Goal: Transaction & Acquisition: Download file/media

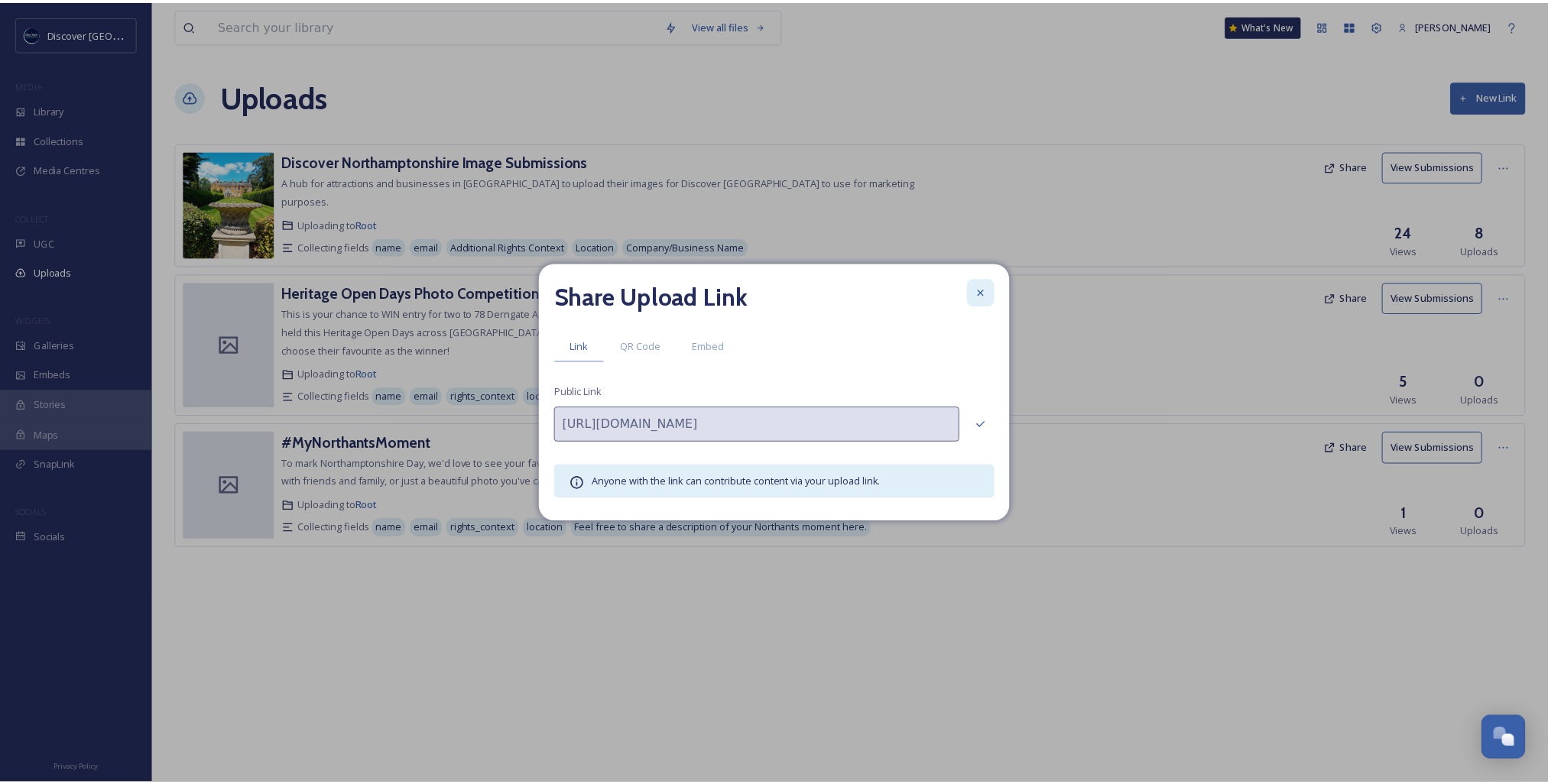
scroll to position [3868, 0]
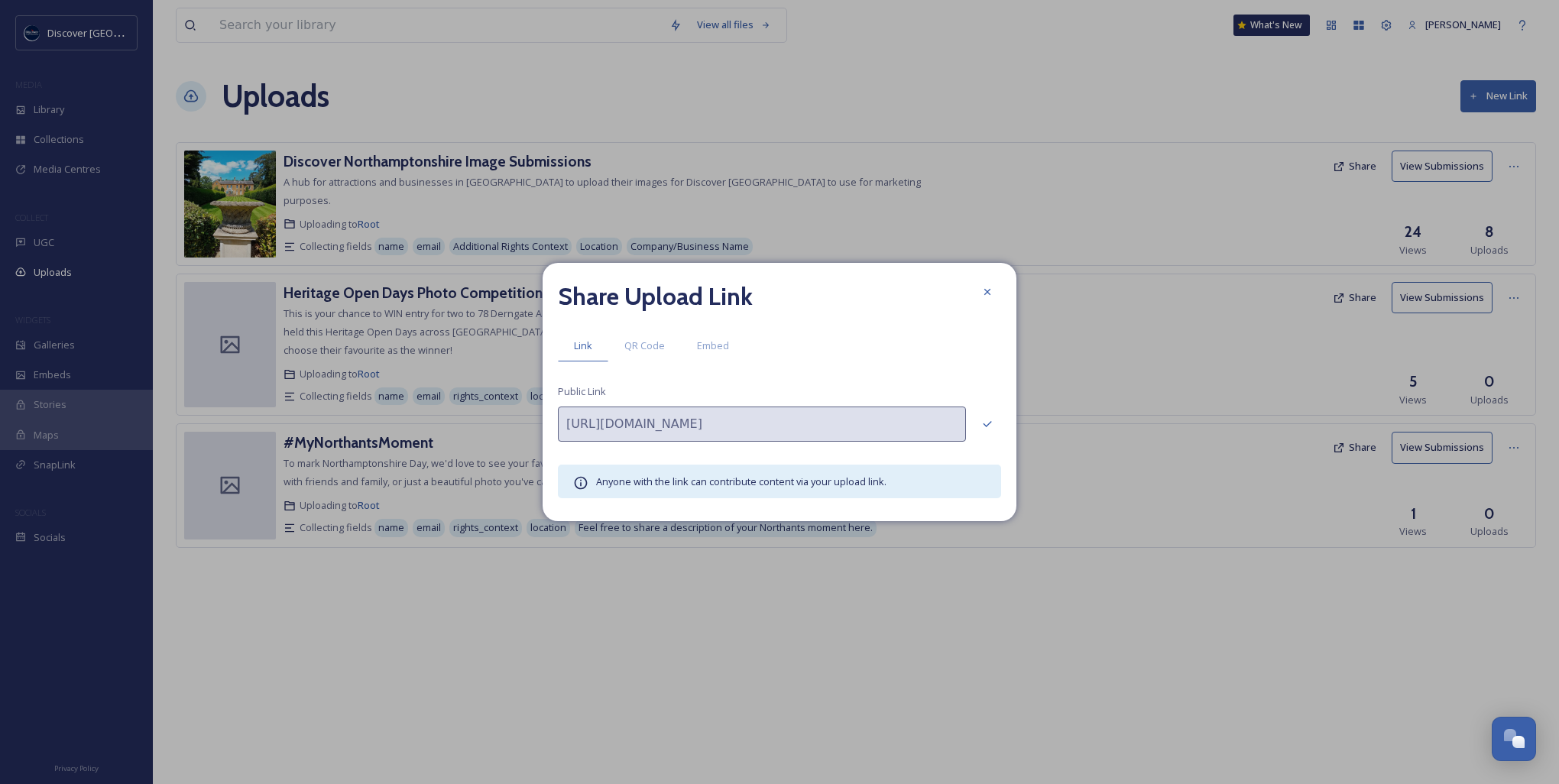
click at [984, 292] on icon at bounding box center [988, 292] width 12 height 12
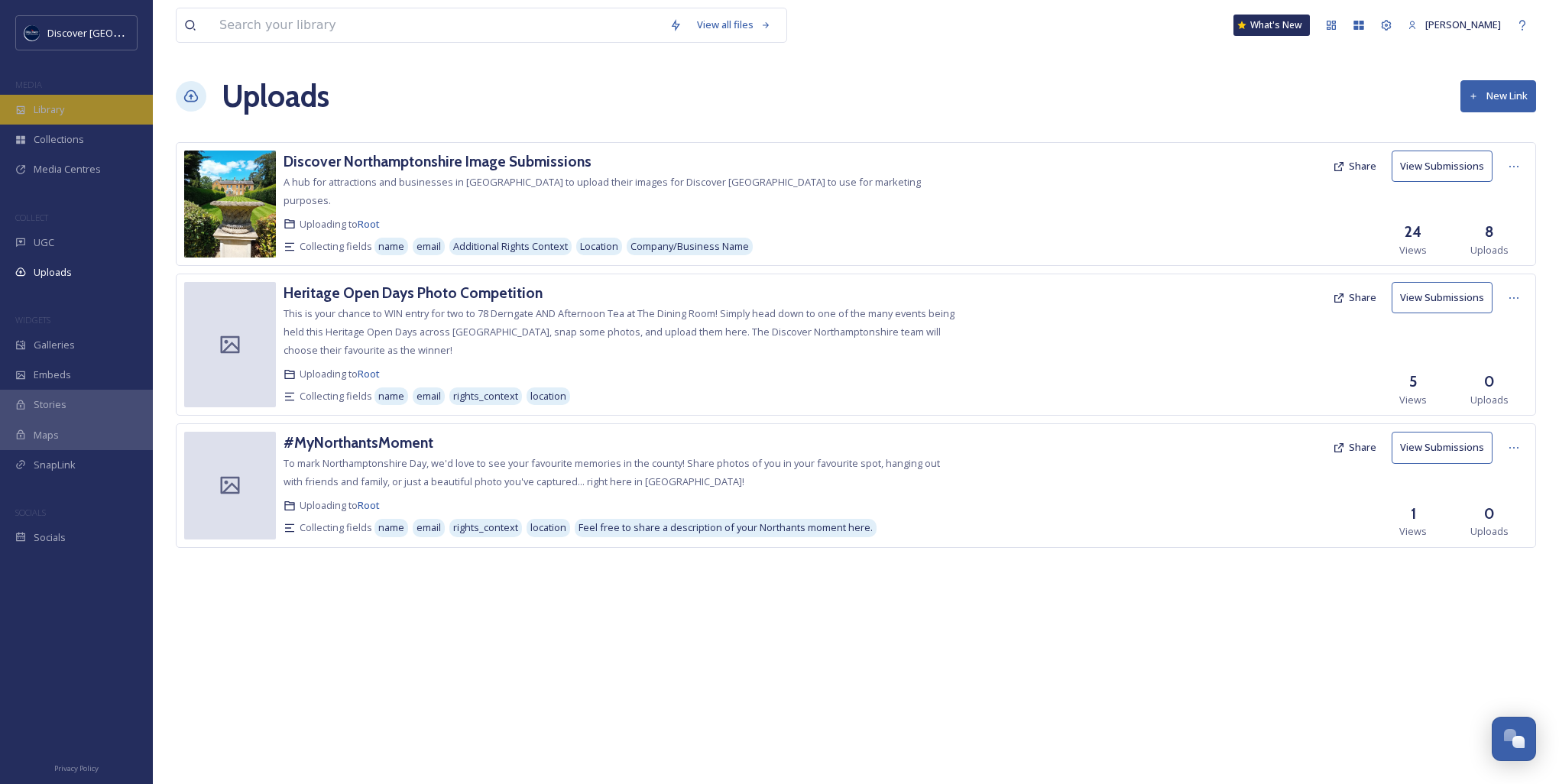
click at [76, 121] on div "Library" at bounding box center [76, 109] width 153 height 30
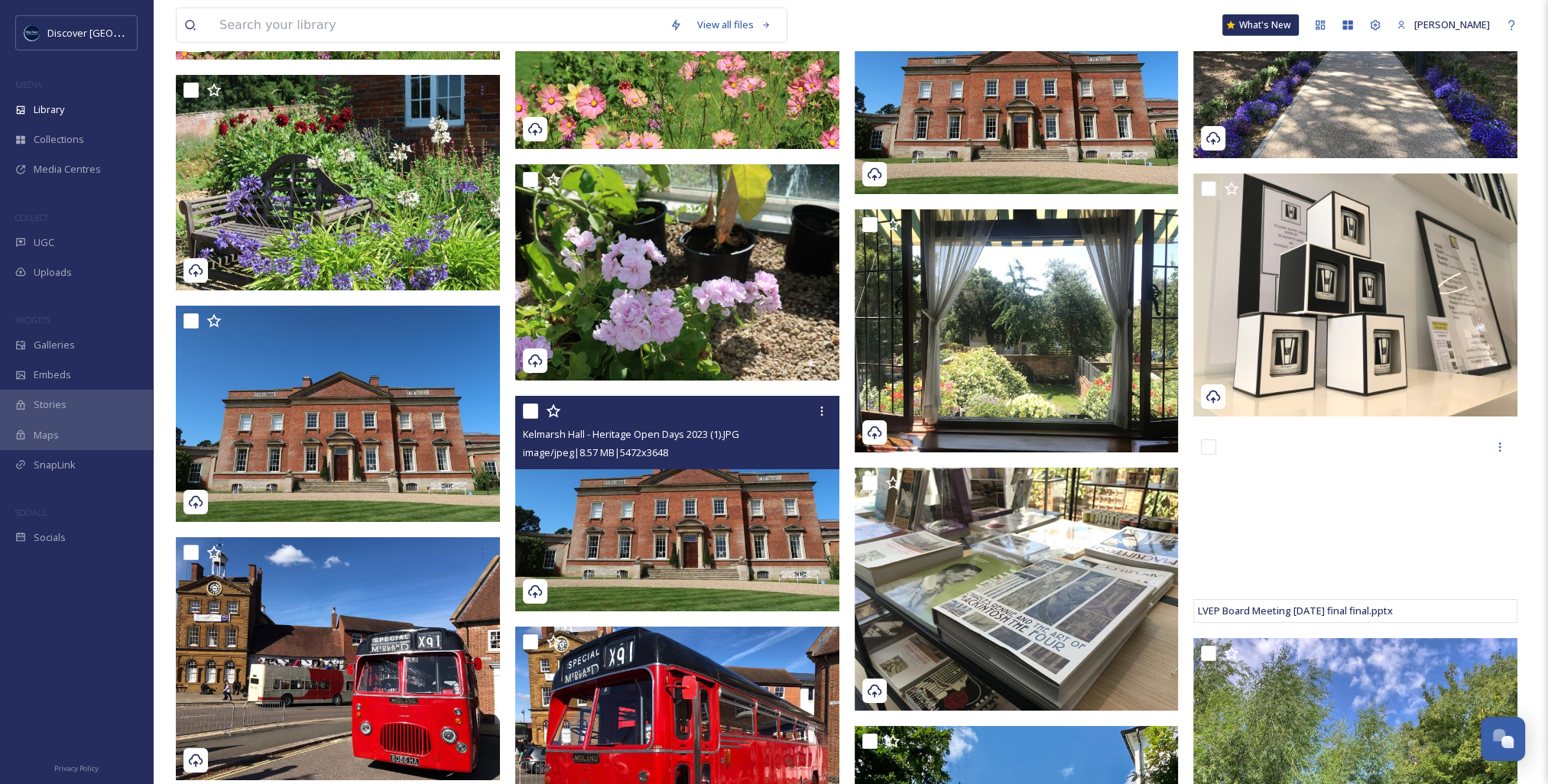
scroll to position [14291, 0]
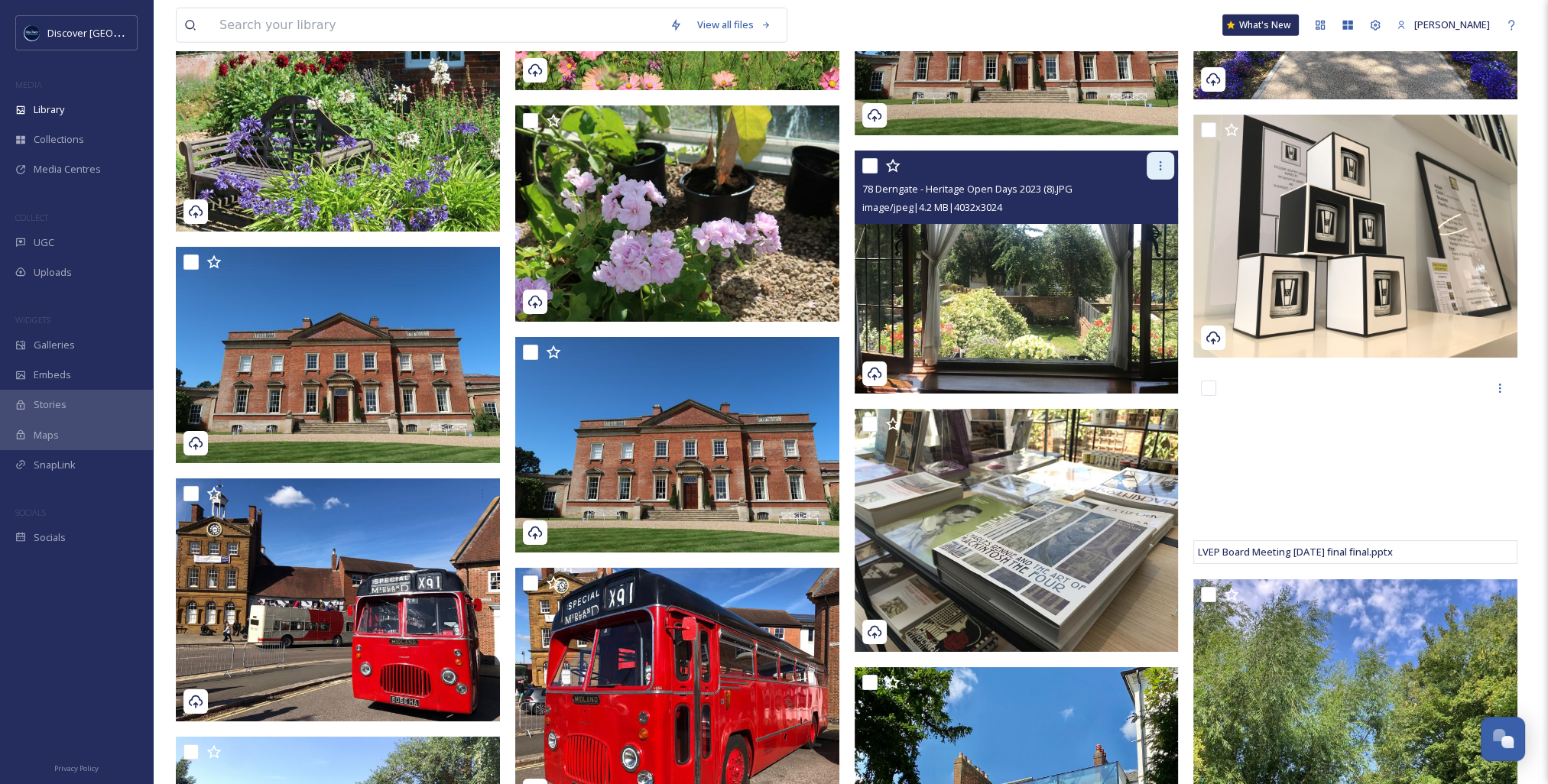
click at [1162, 170] on icon at bounding box center [1161, 166] width 12 height 12
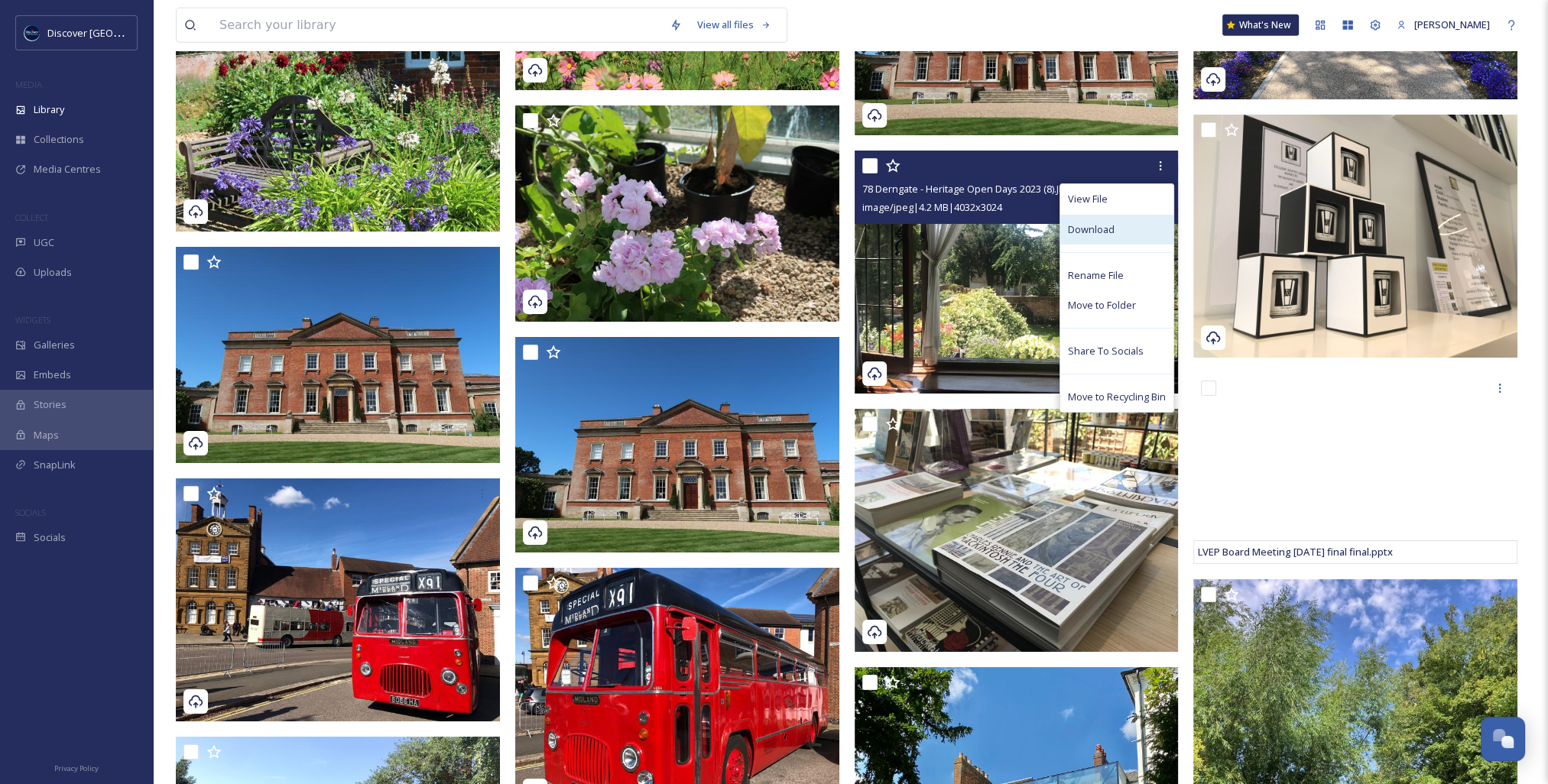
click at [1110, 234] on span "Download" at bounding box center [1091, 229] width 46 height 15
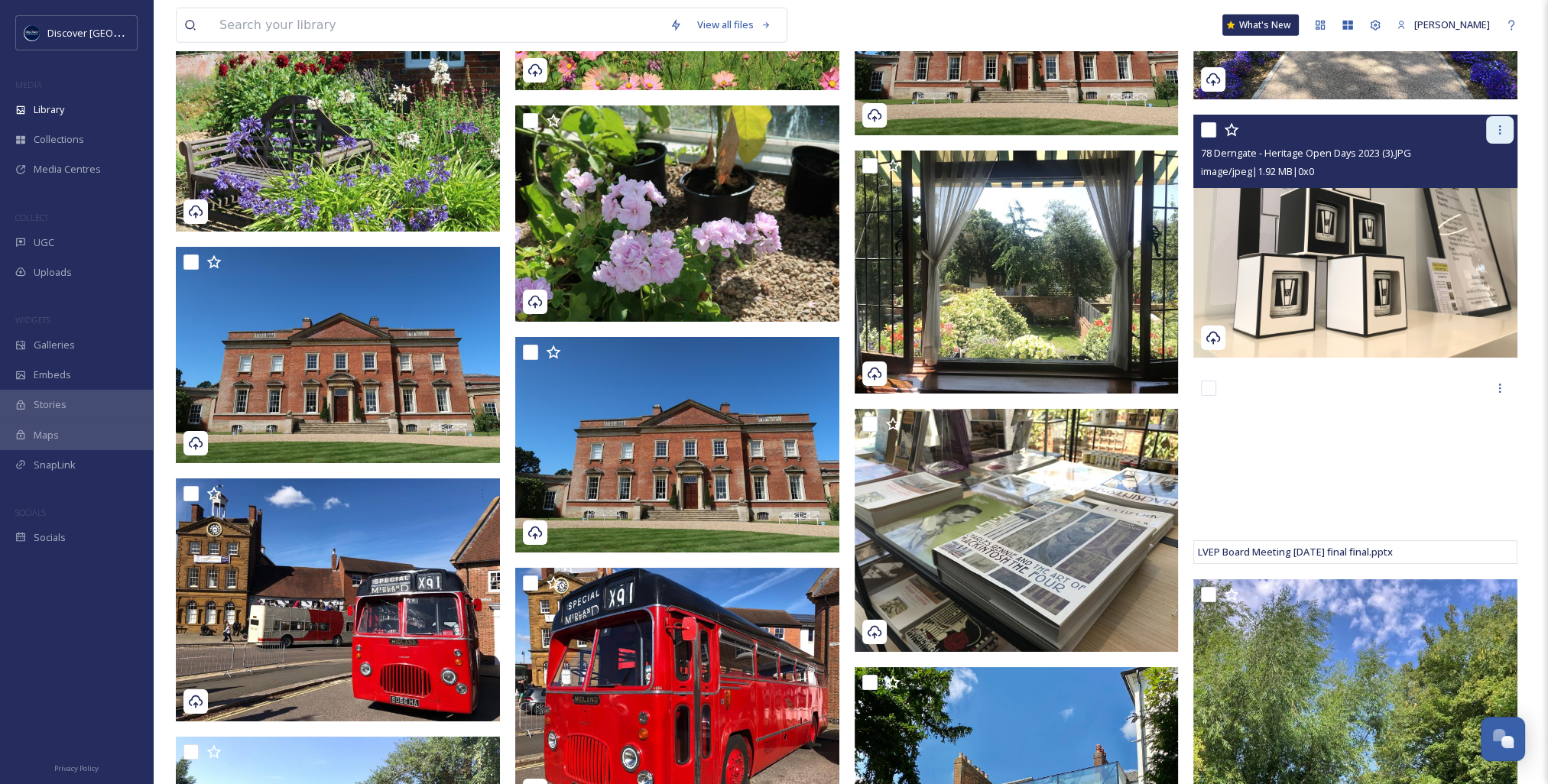
click at [1496, 130] on icon at bounding box center [1500, 130] width 12 height 12
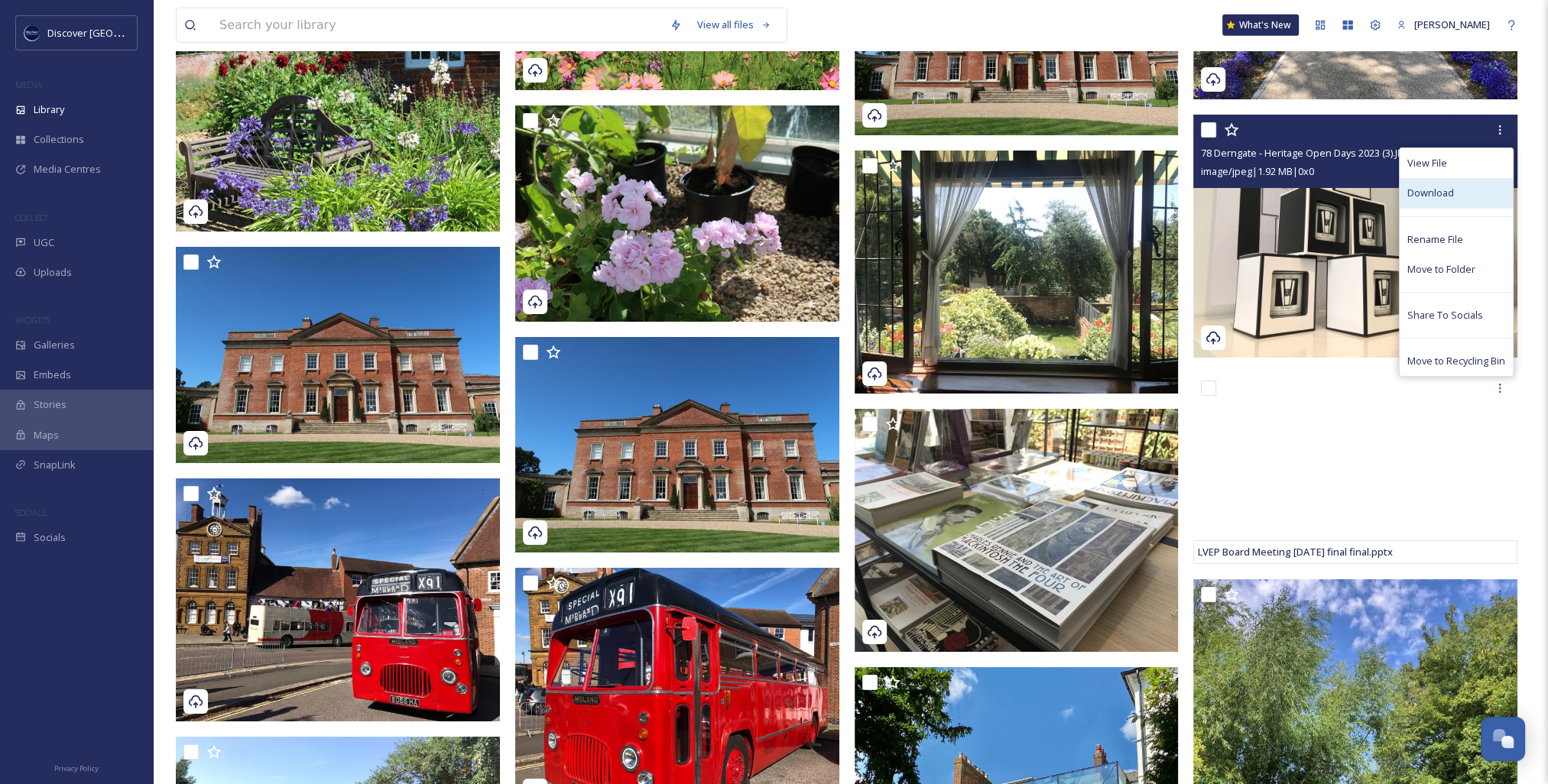
click at [1439, 193] on span "Download" at bounding box center [1430, 192] width 46 height 15
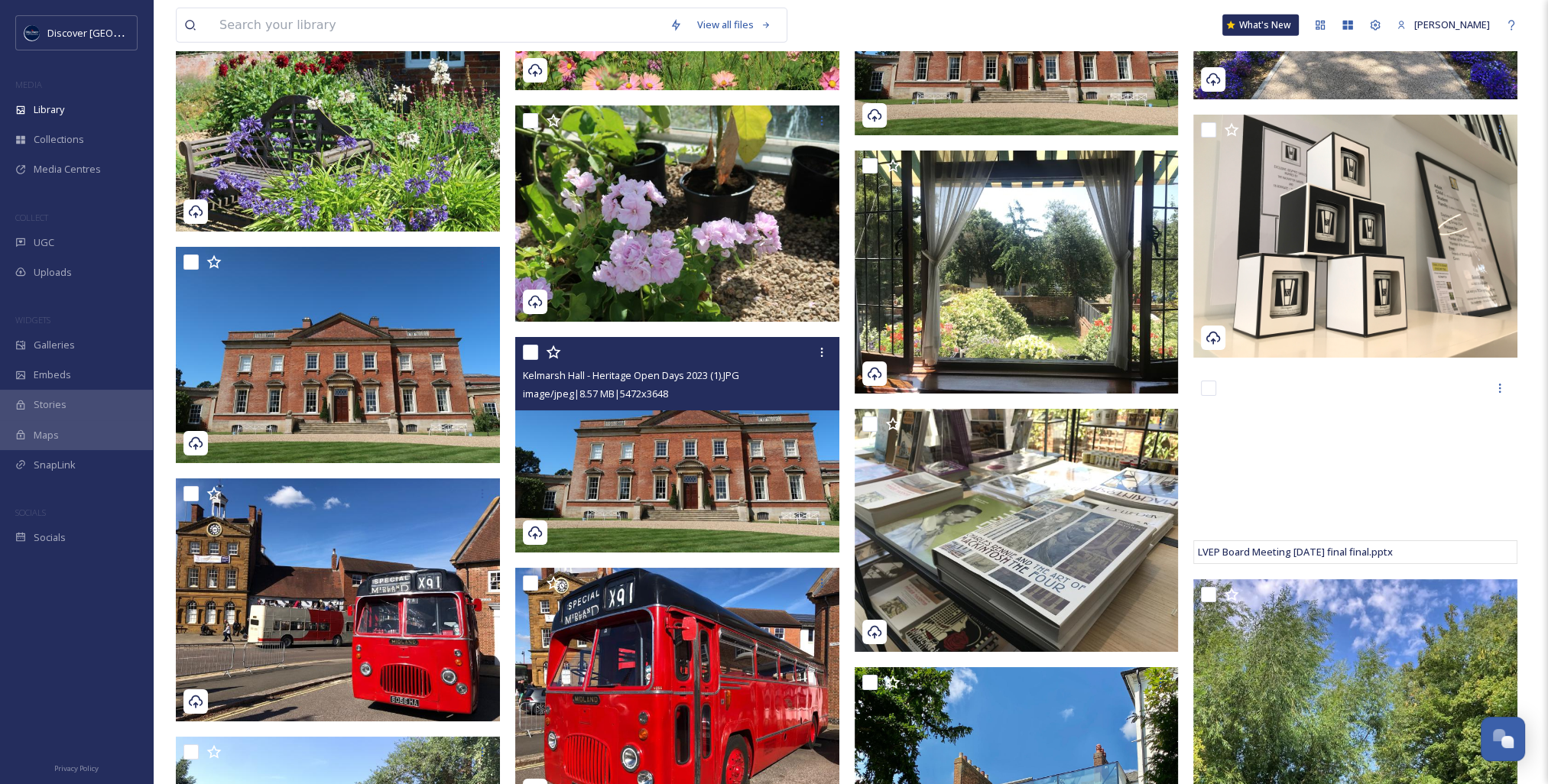
scroll to position [14367, 0]
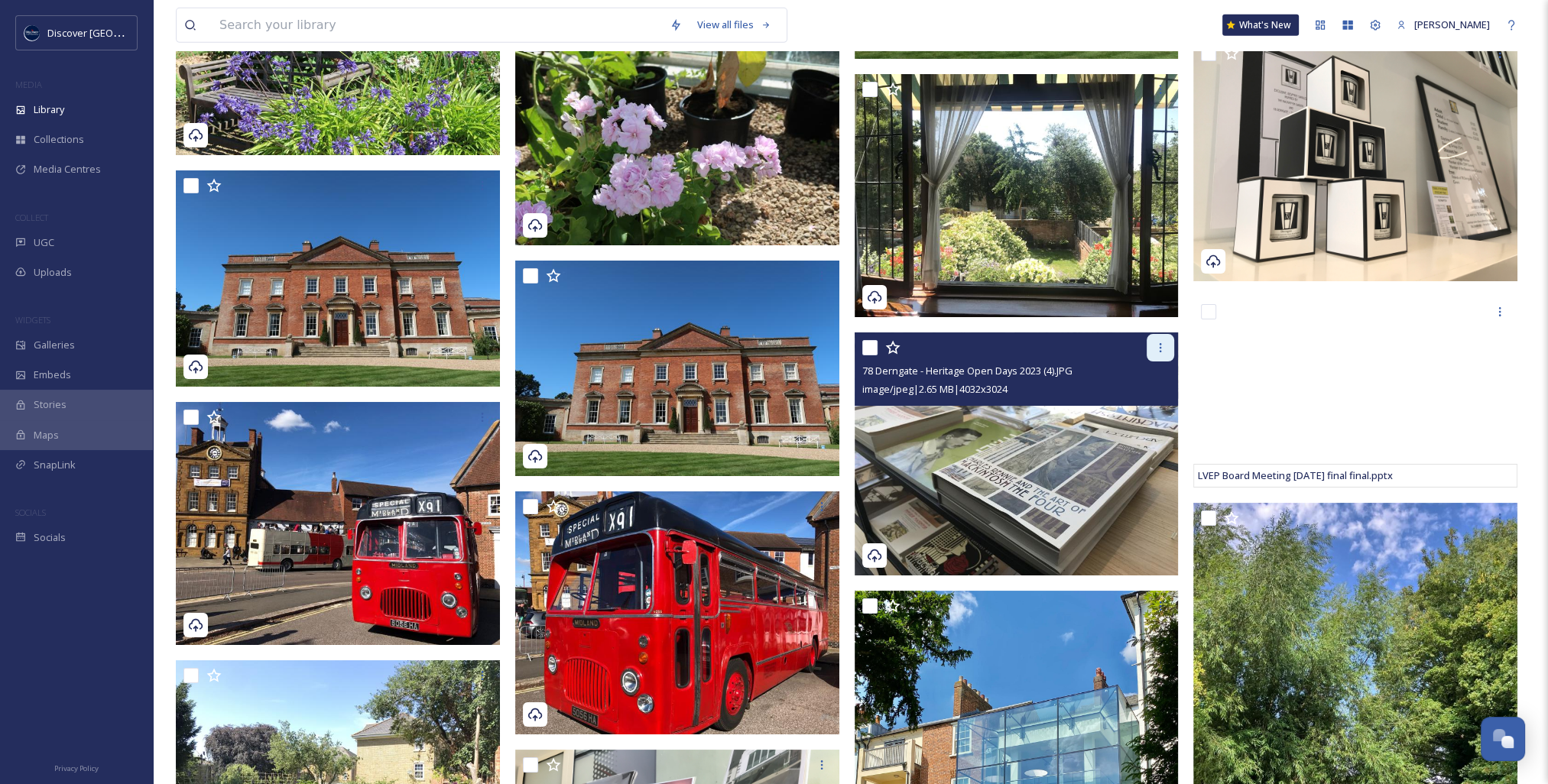
click at [1161, 349] on icon at bounding box center [1161, 348] width 12 height 12
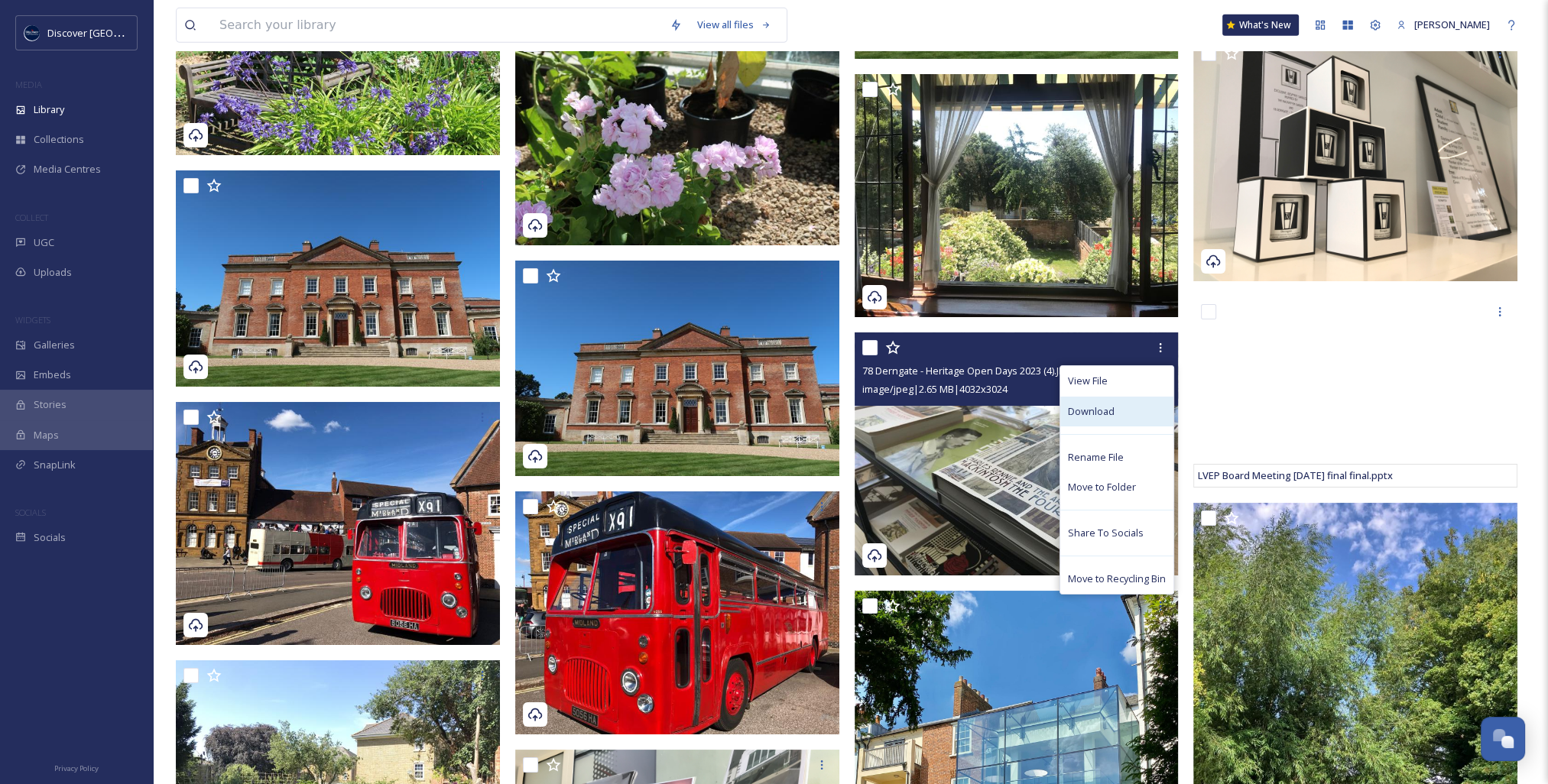
click at [1145, 414] on div "Download" at bounding box center [1117, 411] width 113 height 30
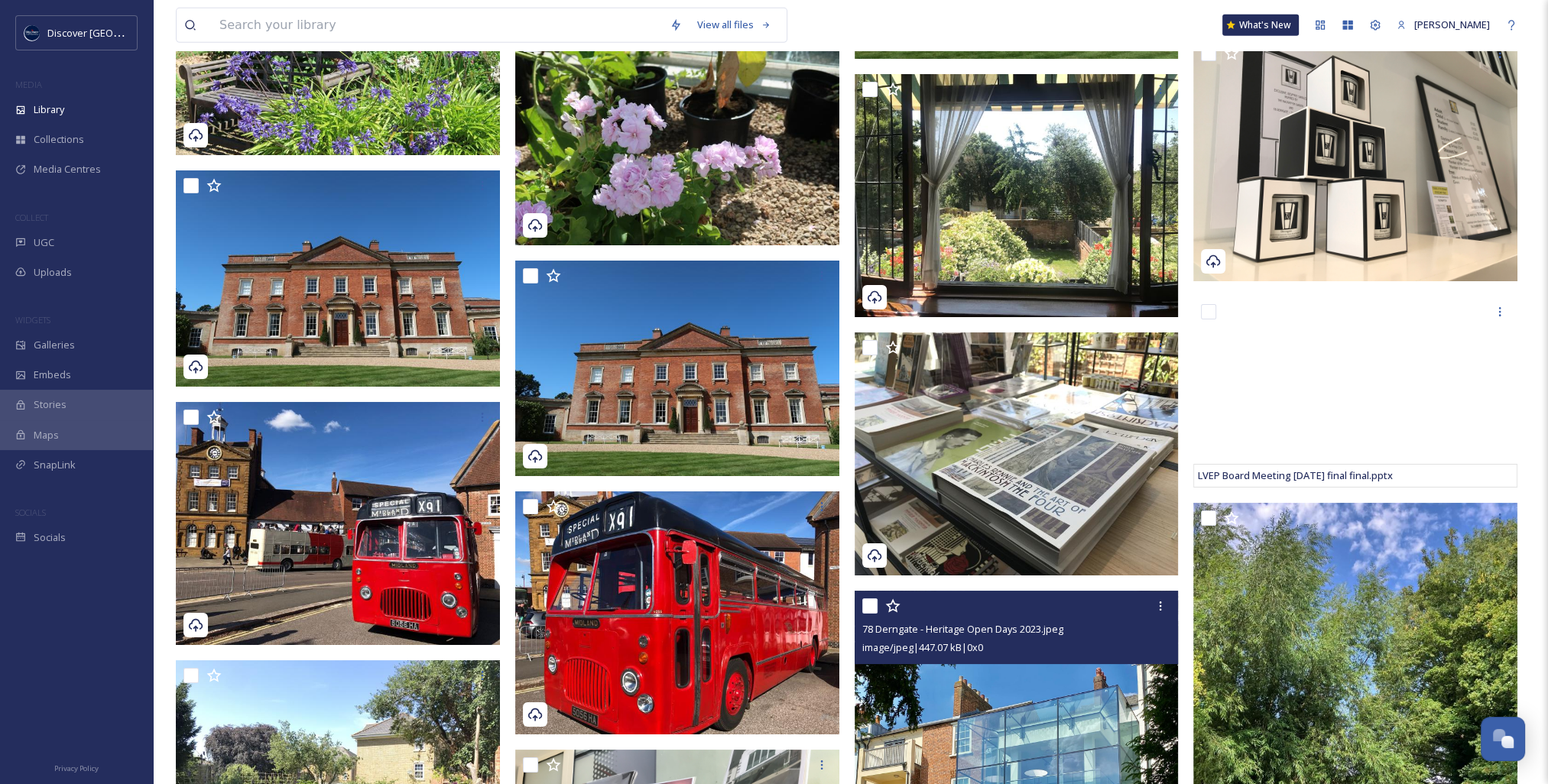
scroll to position [14596, 0]
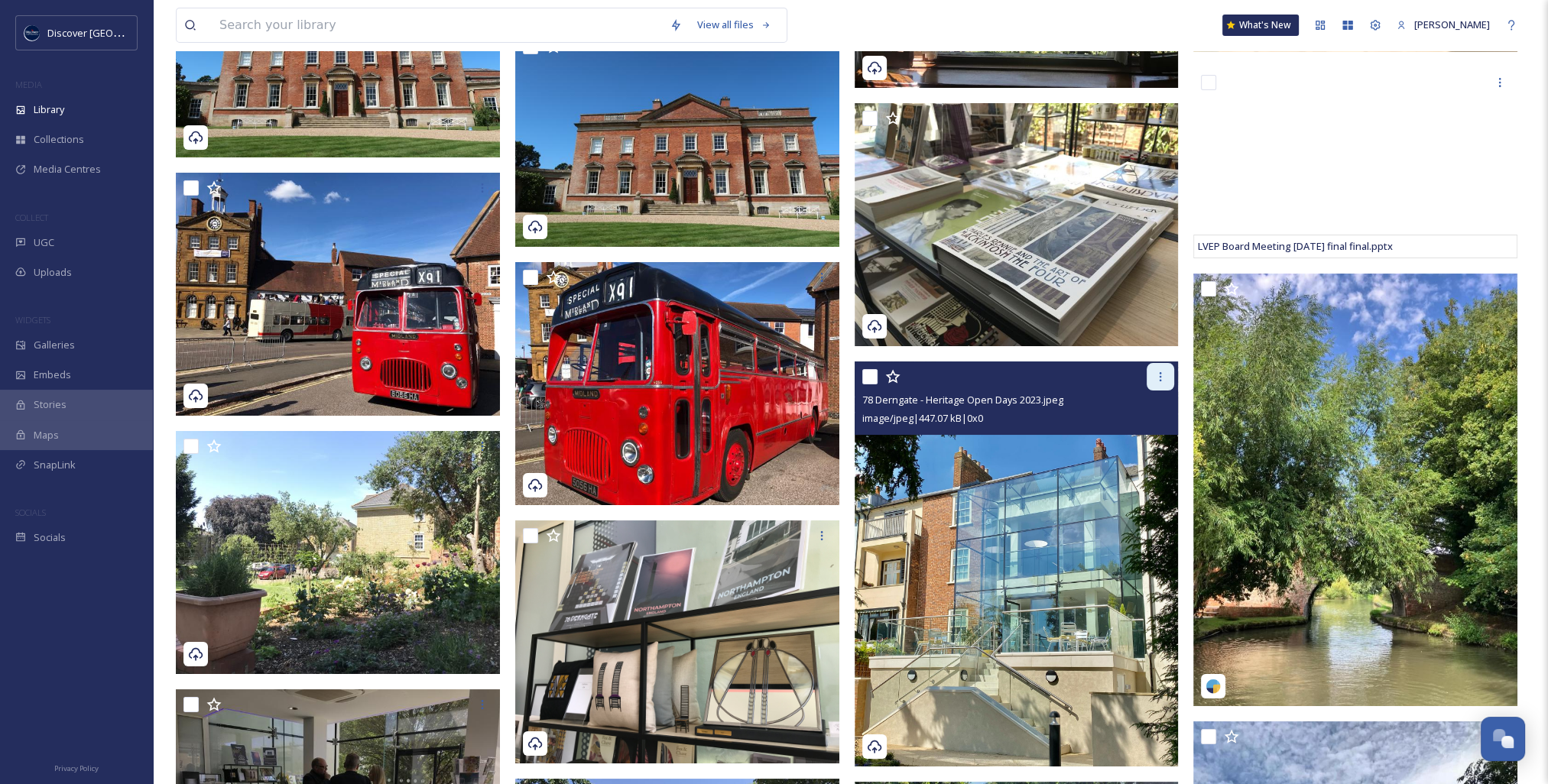
click at [1161, 379] on icon at bounding box center [1161, 377] width 12 height 12
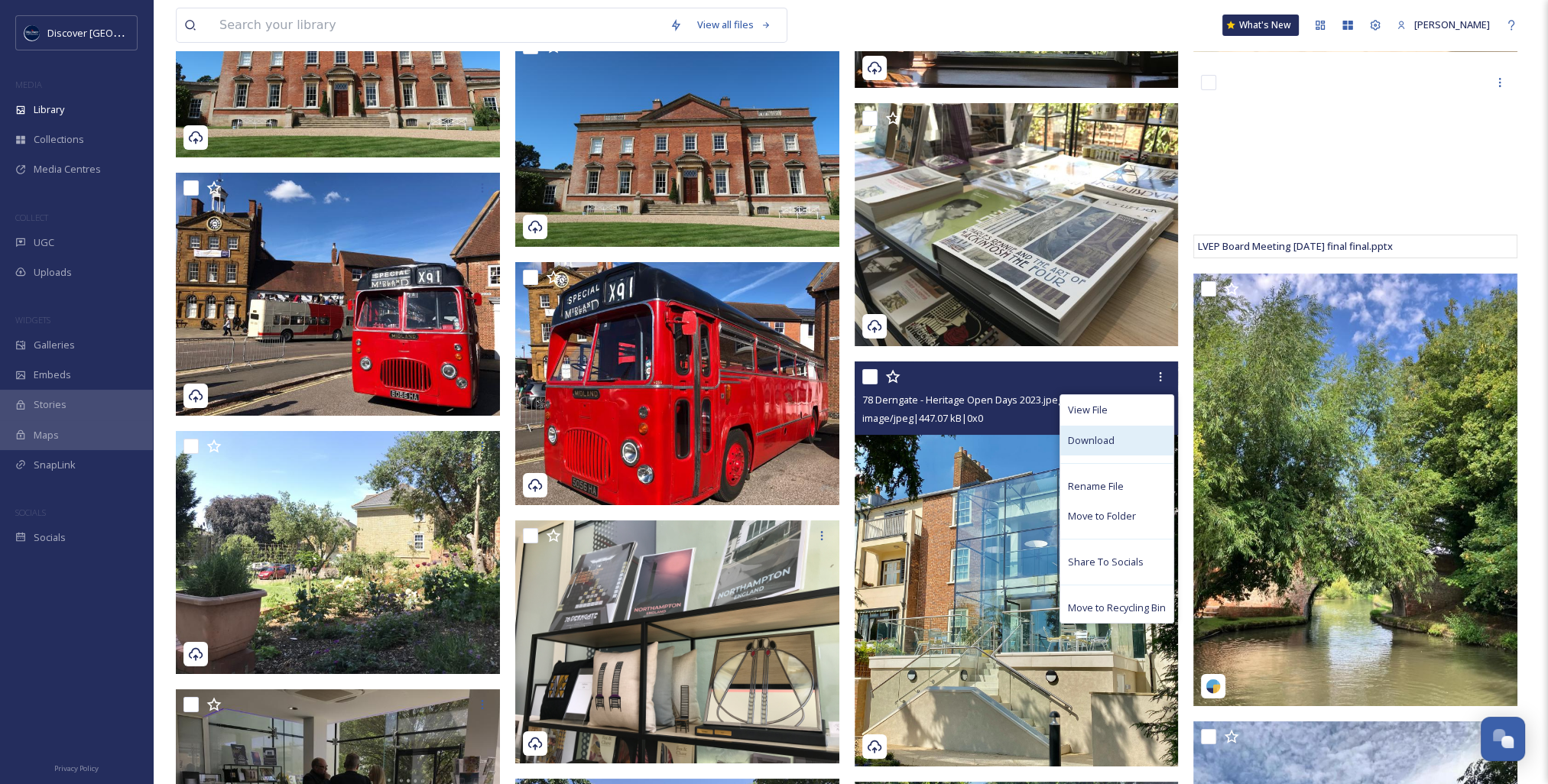
click at [1133, 439] on div "Download" at bounding box center [1117, 441] width 113 height 30
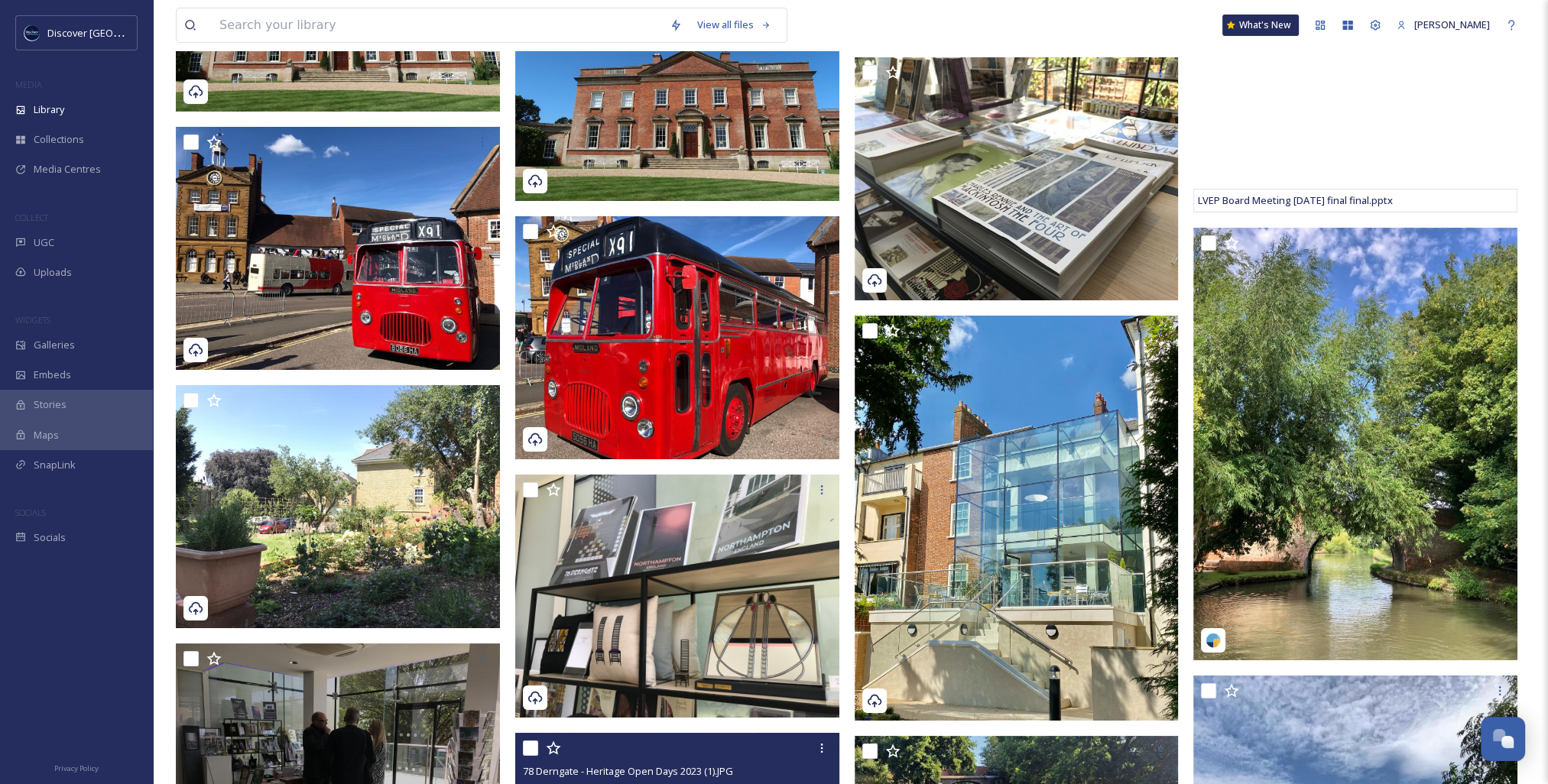
scroll to position [14902, 0]
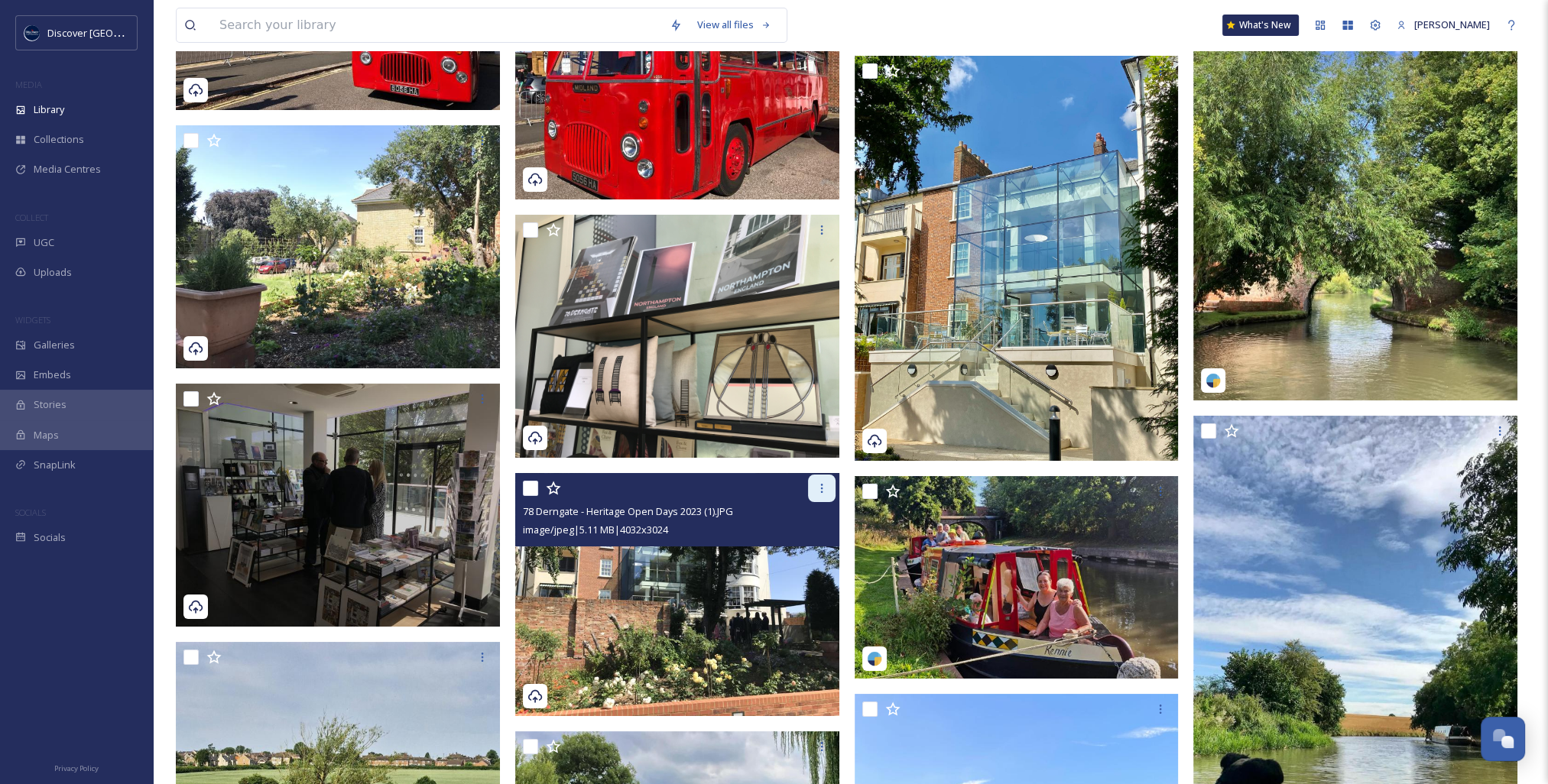
click at [821, 496] on div at bounding box center [822, 489] width 27 height 27
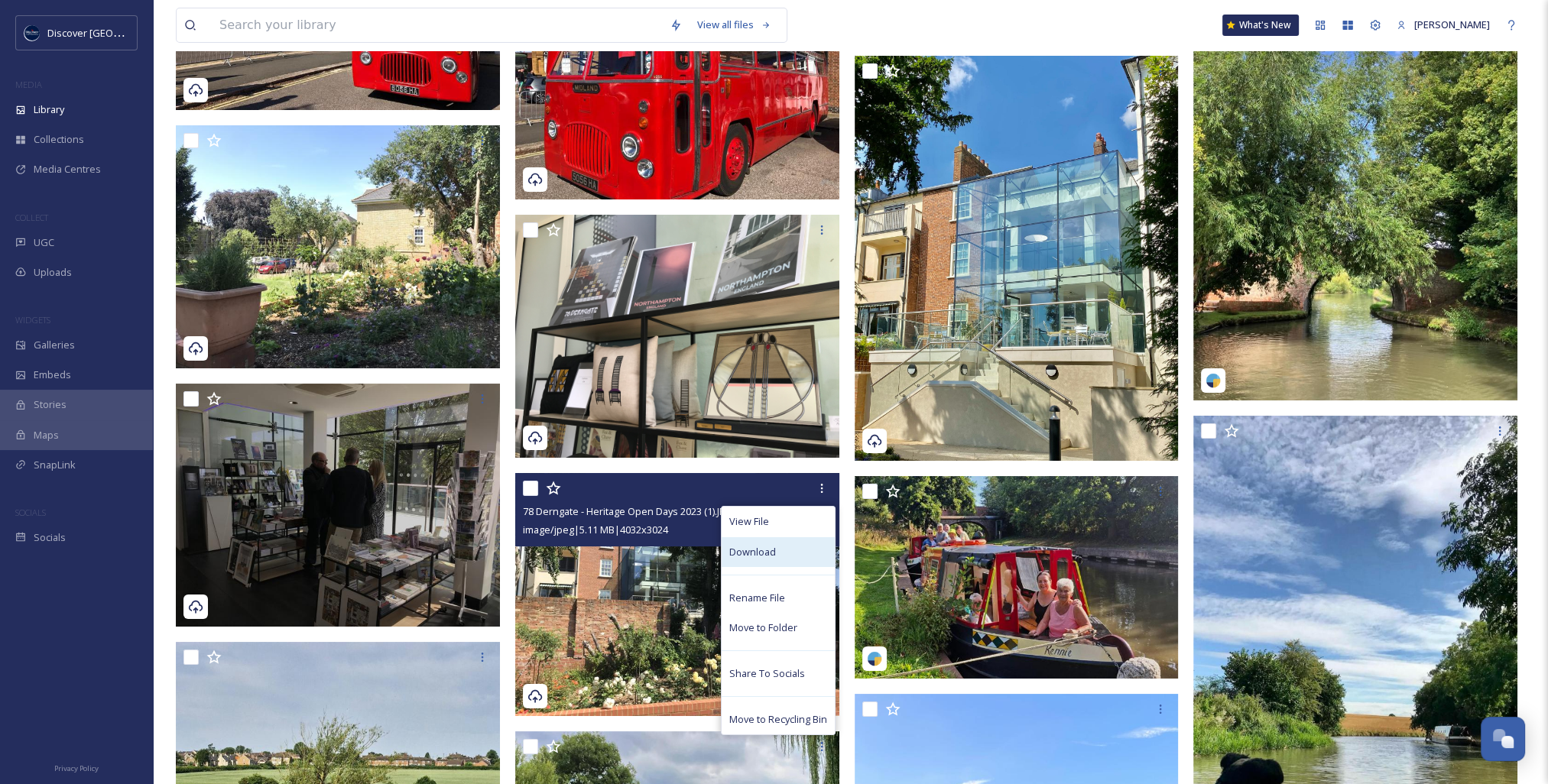
click at [775, 552] on div "Download" at bounding box center [778, 552] width 113 height 30
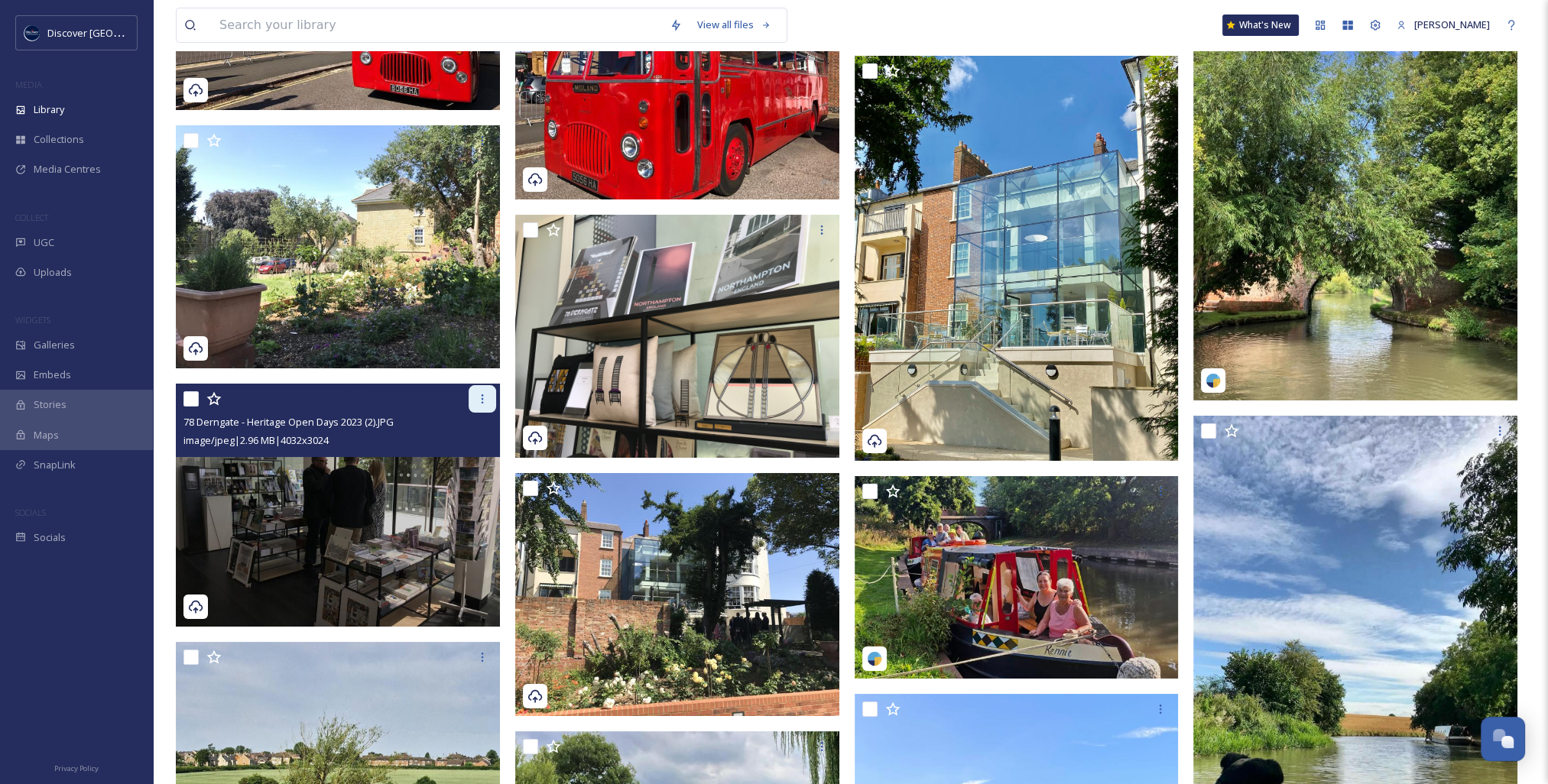
click at [480, 404] on icon at bounding box center [482, 398] width 12 height 12
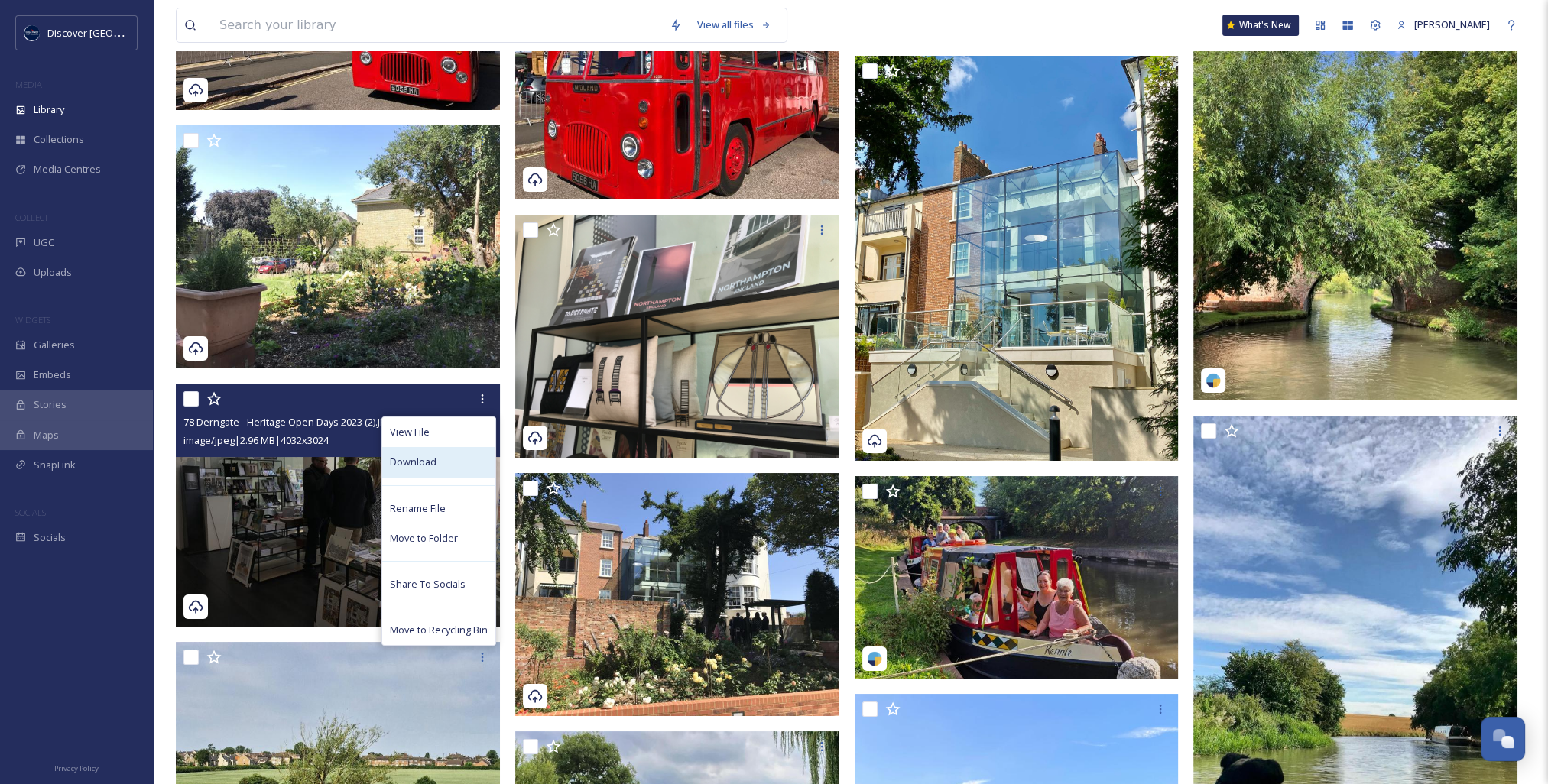
click at [441, 461] on div "Download" at bounding box center [439, 462] width 113 height 30
